Goal: Information Seeking & Learning: Learn about a topic

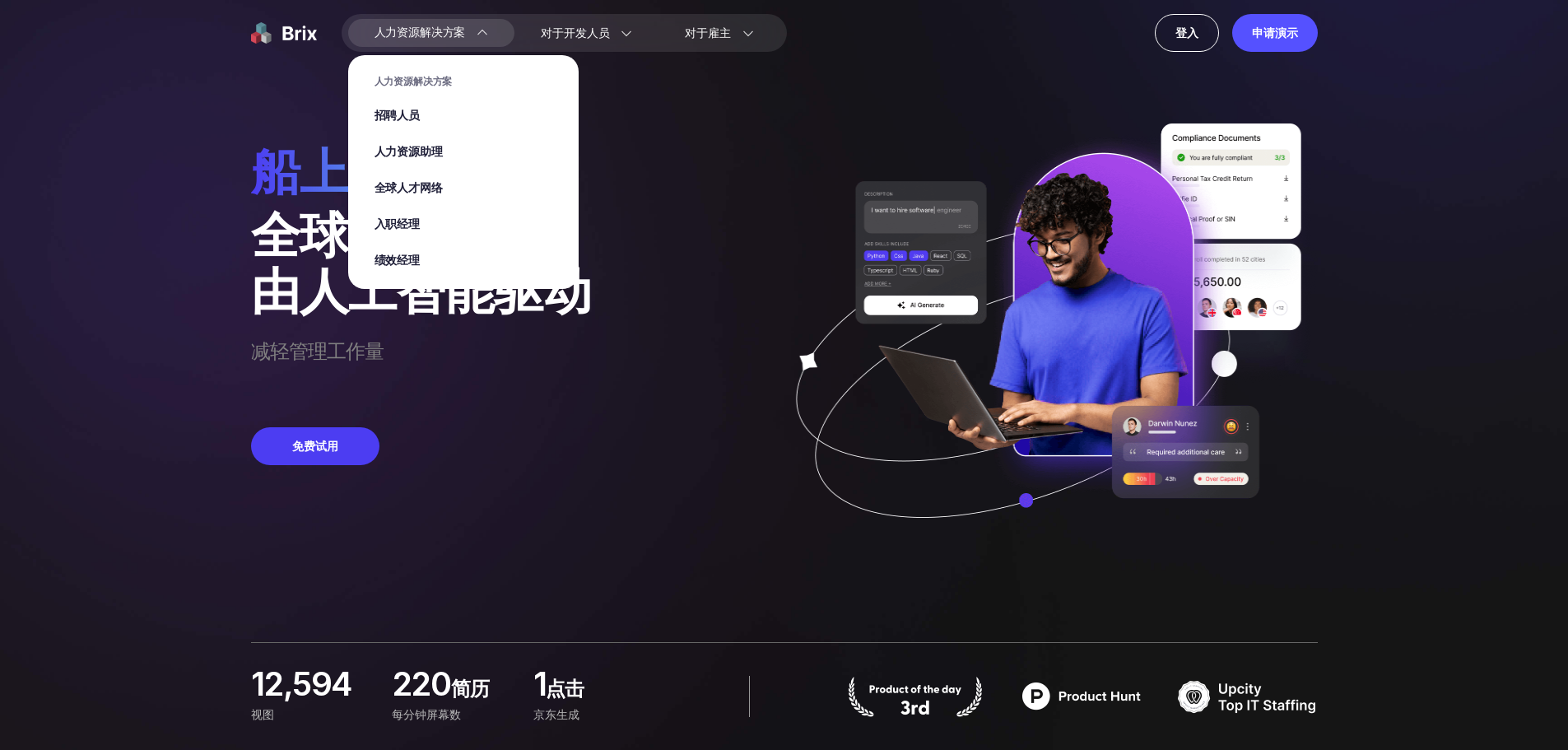
click at [477, 35] on img at bounding box center [482, 33] width 11 height 11
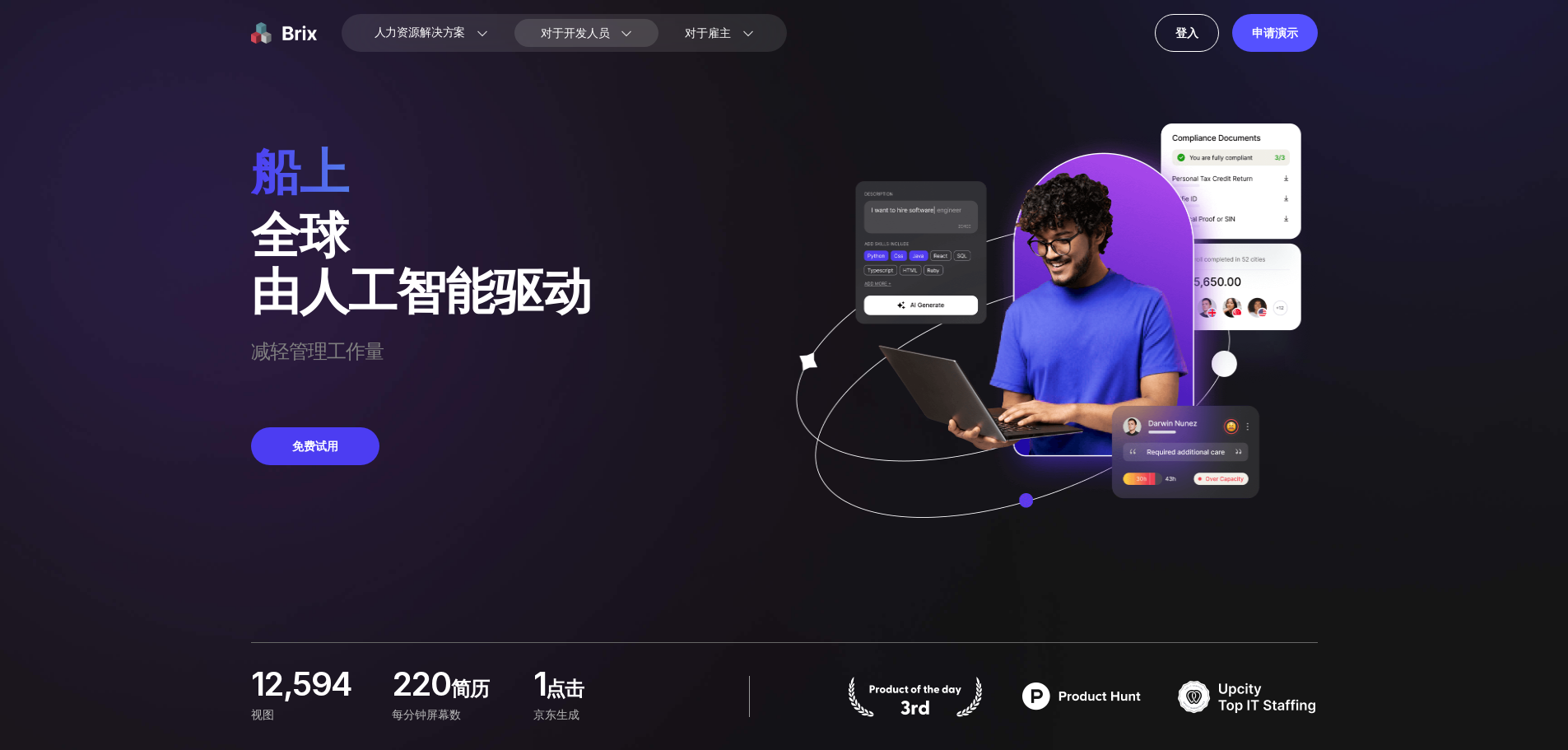
click at [611, 47] on section "开发者博客 Discord 社区 工作委员会" at bounding box center [630, 118] width 231 height 158
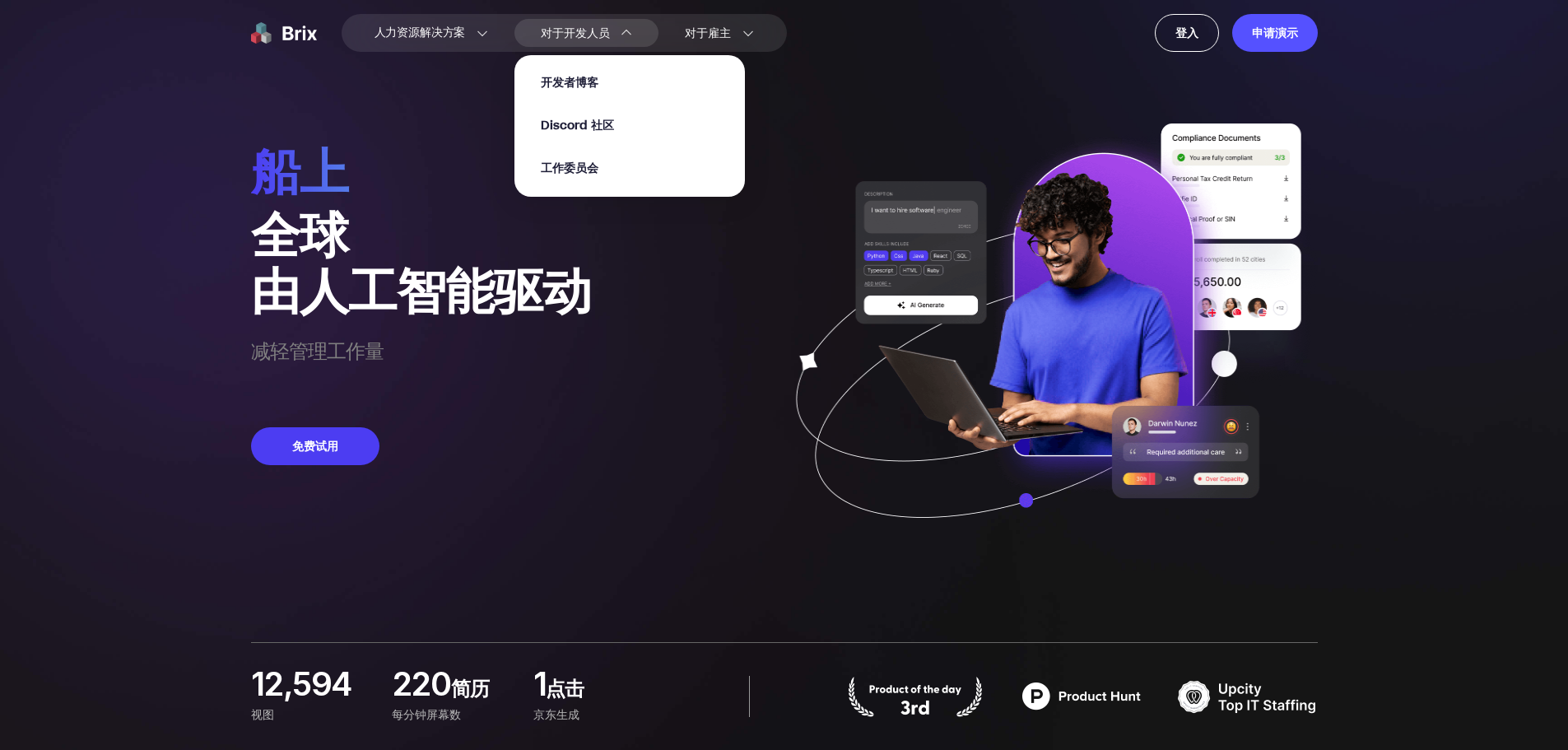
click at [745, 47] on section "开发者博客 Discord 社区 工作委员会" at bounding box center [630, 118] width 231 height 158
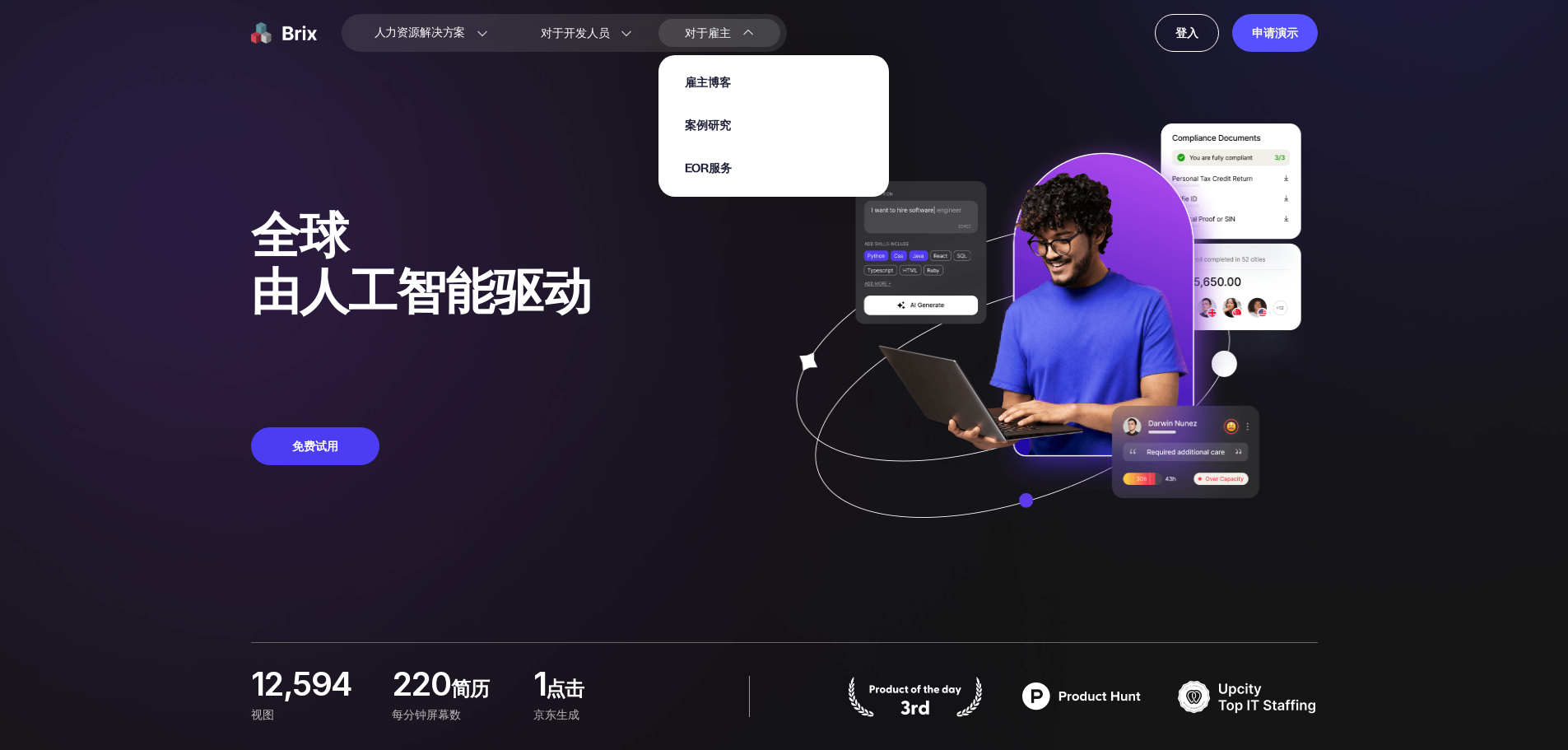
click at [746, 30] on img at bounding box center [748, 33] width 11 height 11
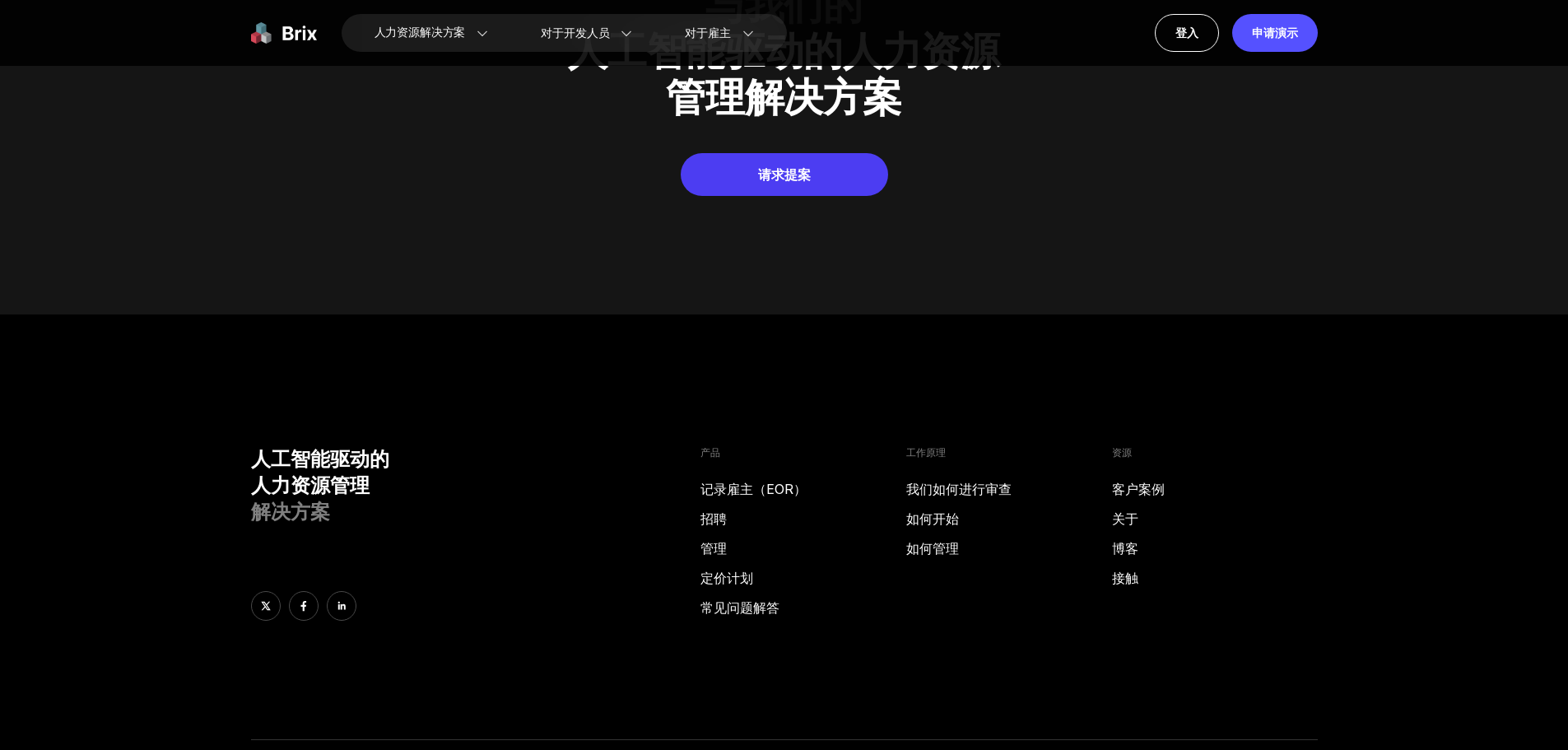
scroll to position [8334, 0]
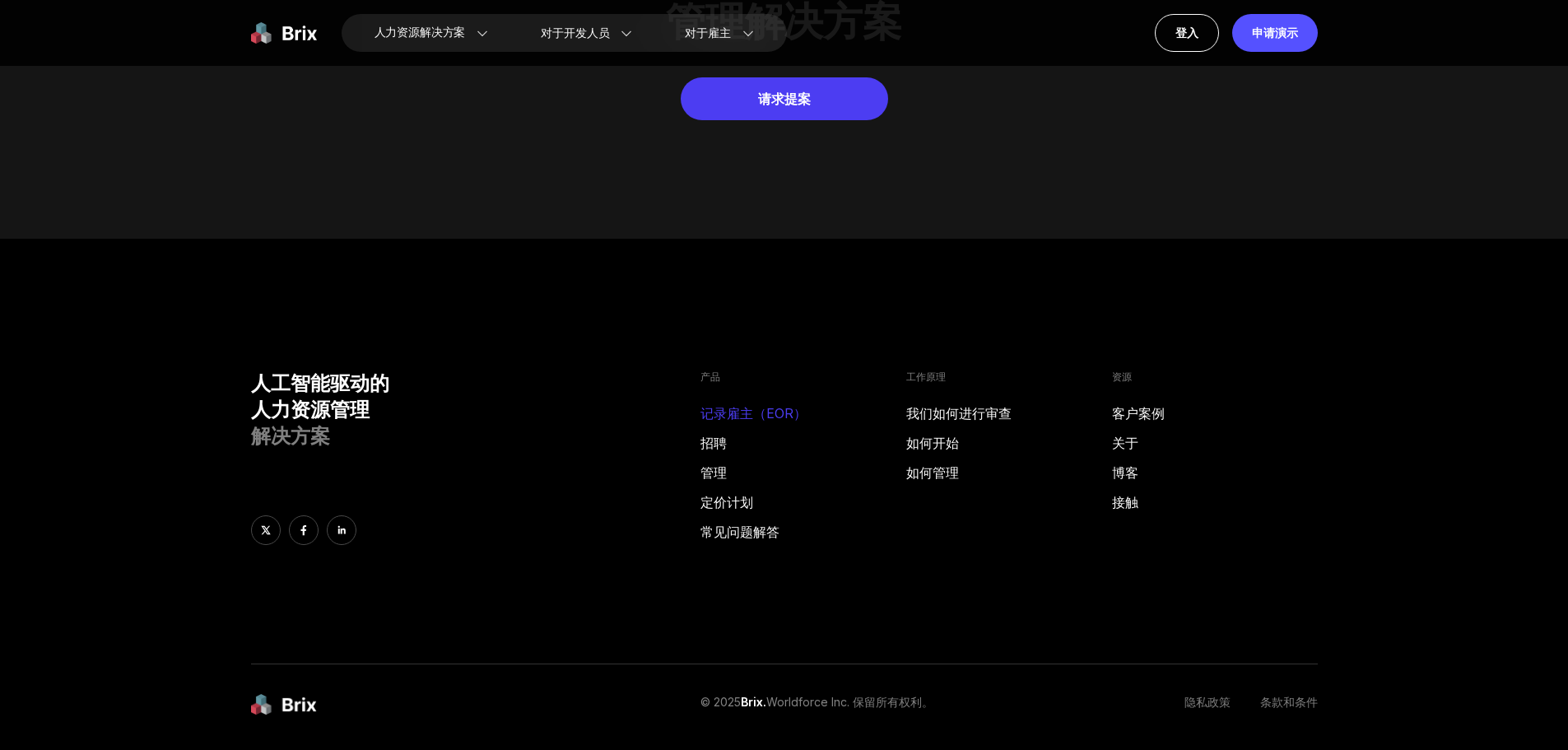
click at [726, 405] on font "记录雇主（EOR）" at bounding box center [754, 413] width 106 height 16
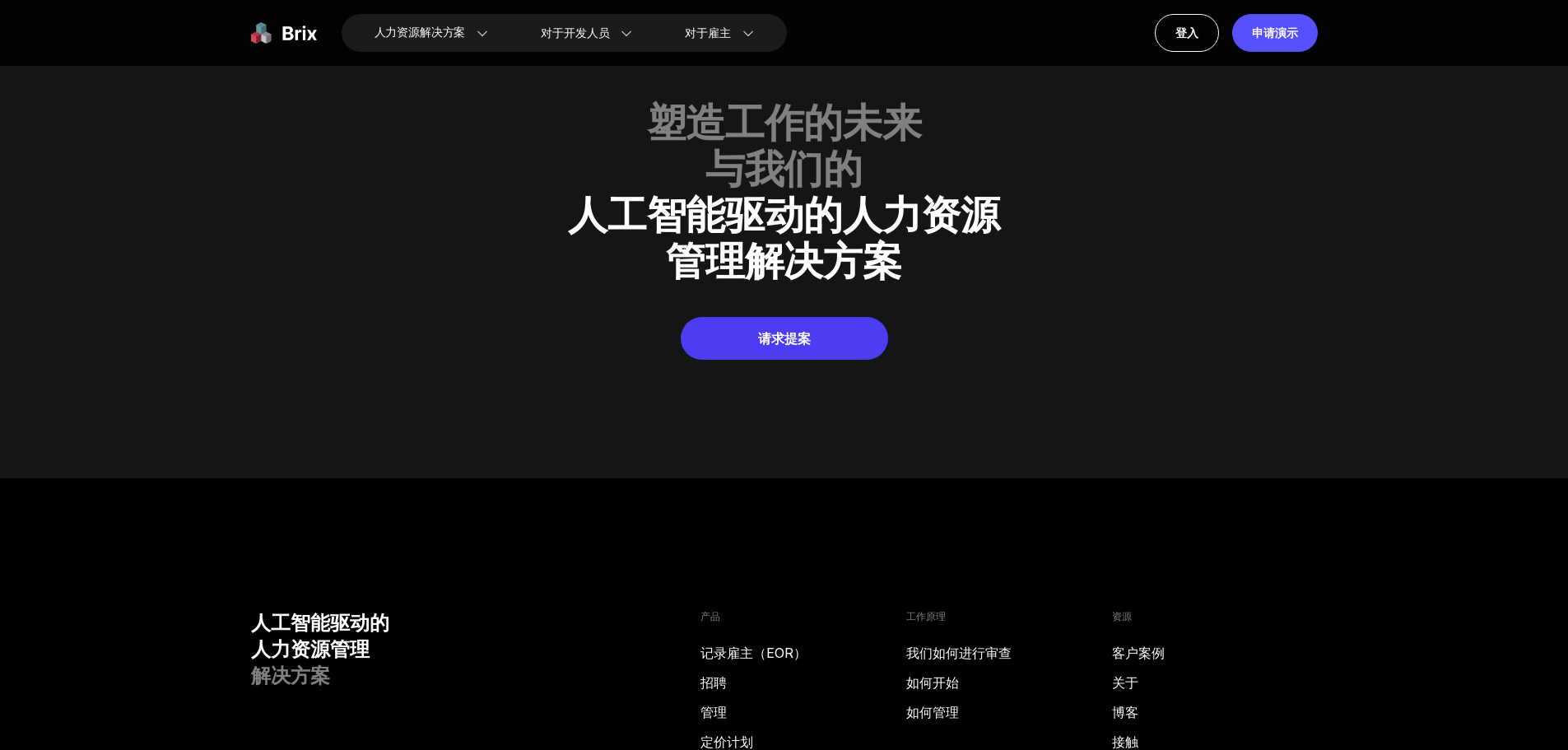
scroll to position [8088, 0]
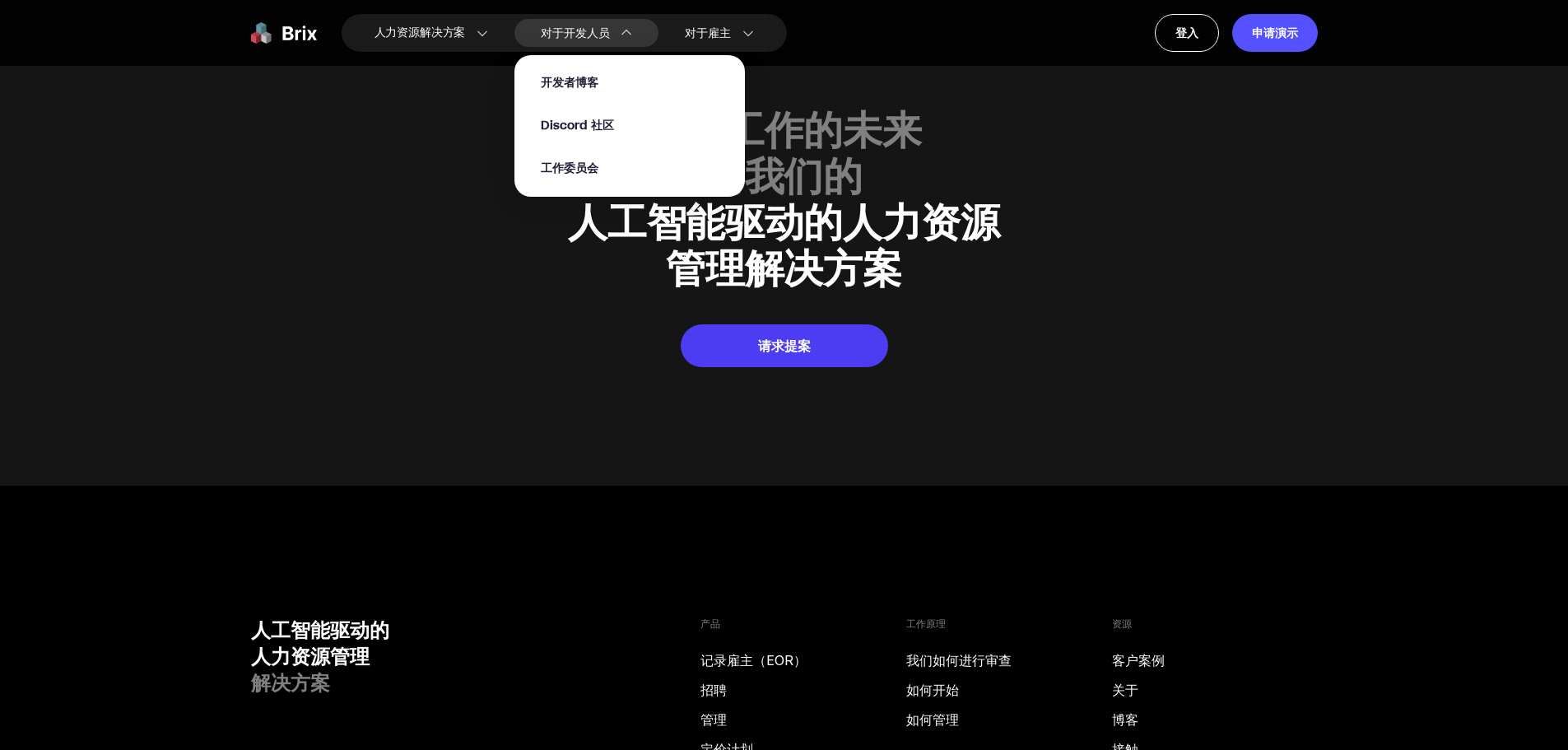
click at [548, 38] on font "对于开发人员" at bounding box center [576, 33] width 68 height 17
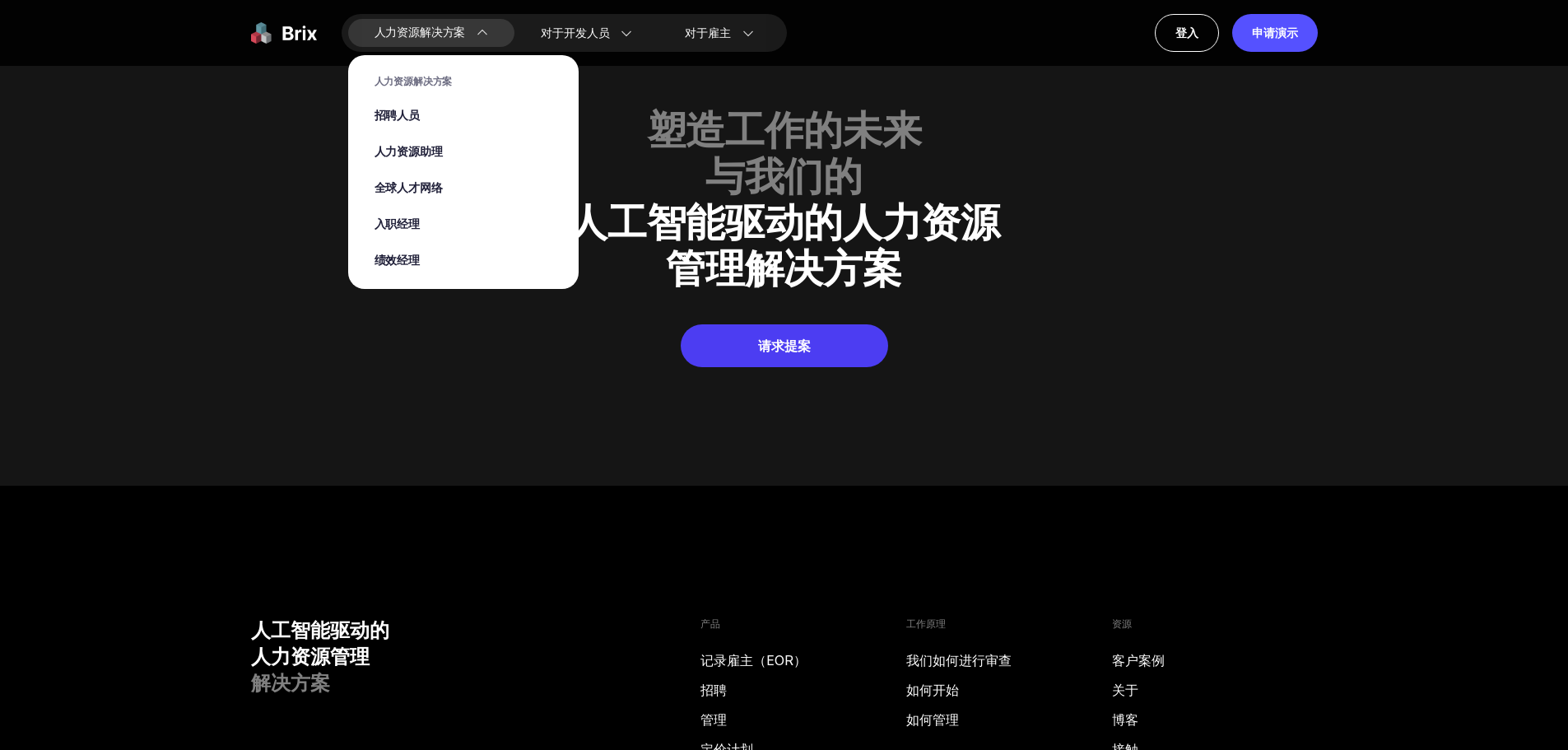
click at [455, 27] on font "人力资源解决方案" at bounding box center [420, 32] width 91 height 17
click at [406, 114] on font "招聘人员" at bounding box center [397, 116] width 46 height 17
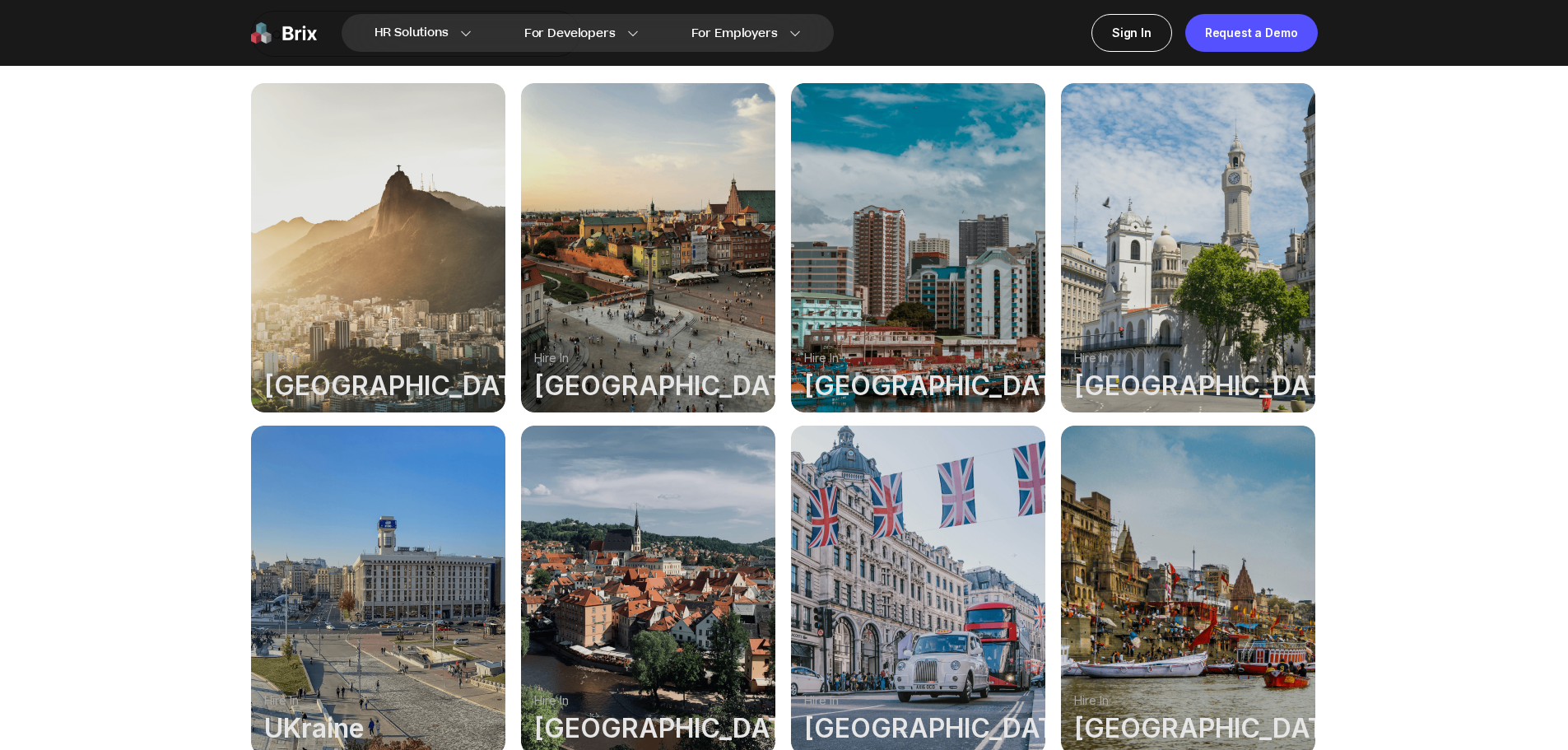
scroll to position [1070, 0]
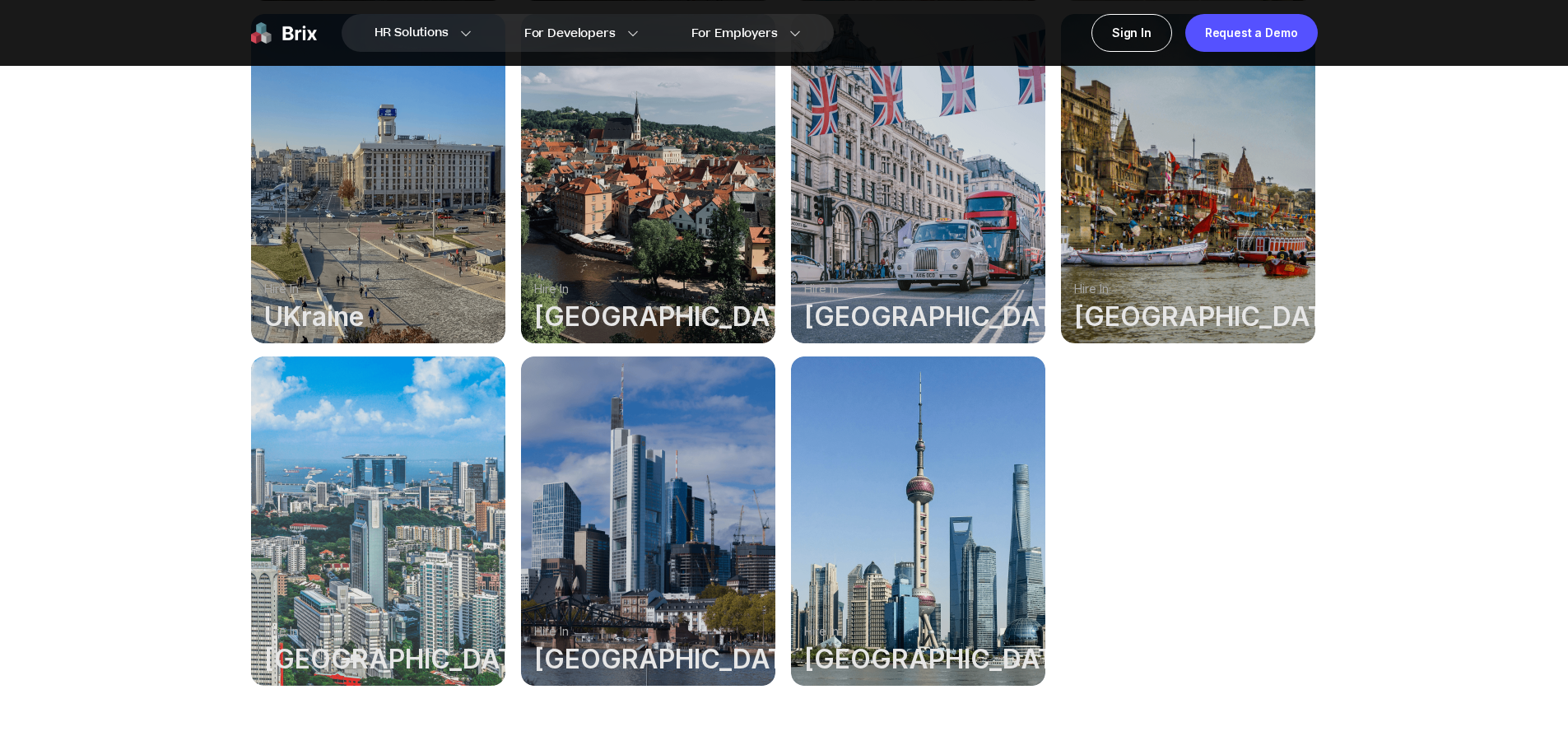
click at [847, 484] on div at bounding box center [918, 520] width 255 height 329
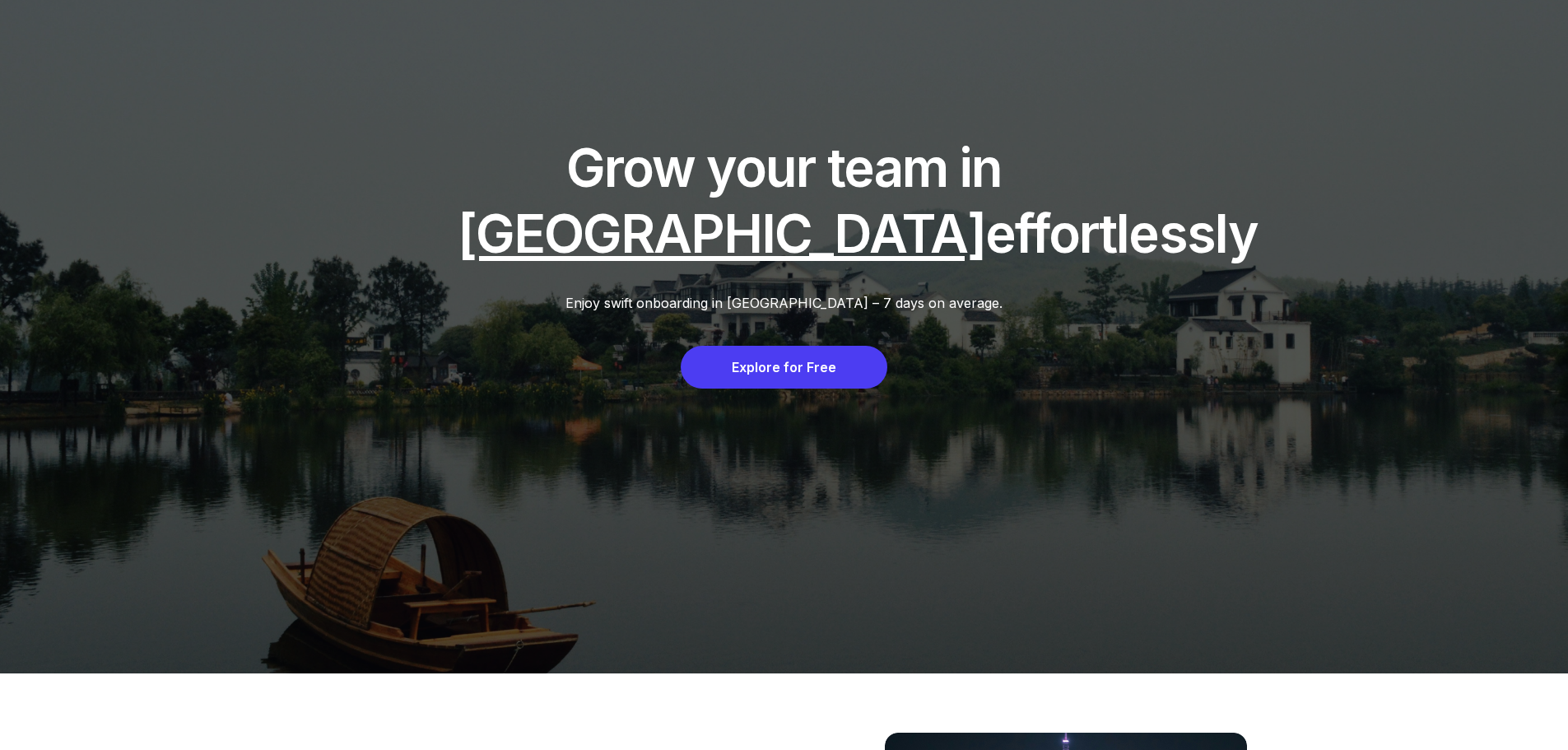
click at [742, 372] on div "Explore for Free" at bounding box center [784, 366] width 207 height 43
